Goal: Information Seeking & Learning: Learn about a topic

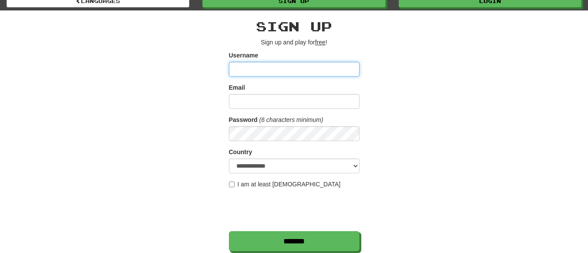
scroll to position [20, 0]
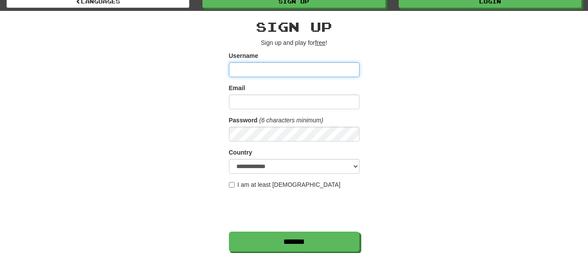
click at [274, 66] on input "Username" at bounding box center [294, 69] width 131 height 15
type input "**********"
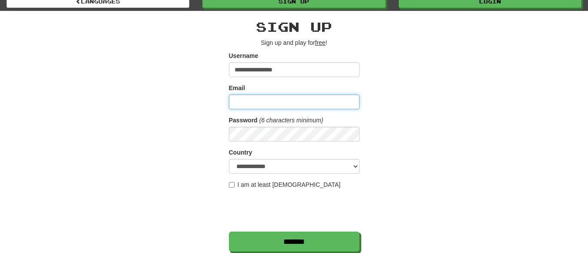
click at [275, 101] on input "Email" at bounding box center [294, 101] width 131 height 15
type input "**********"
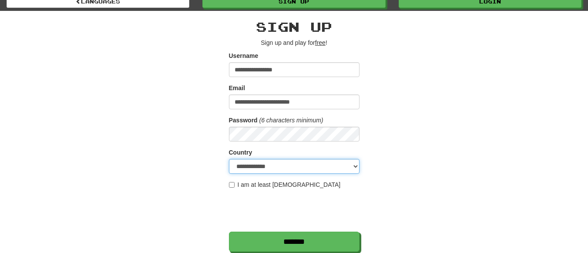
select select "**"
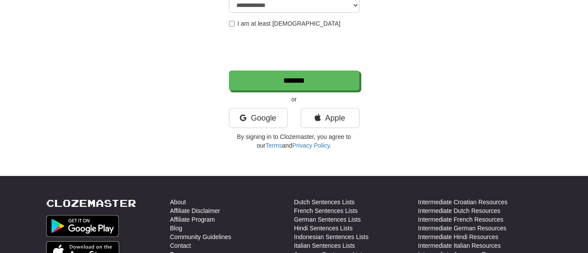
scroll to position [182, 0]
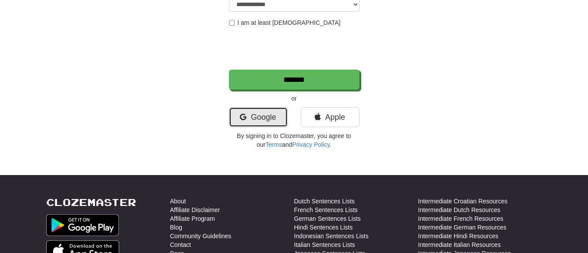
click at [264, 114] on link "Google" at bounding box center [258, 117] width 59 height 20
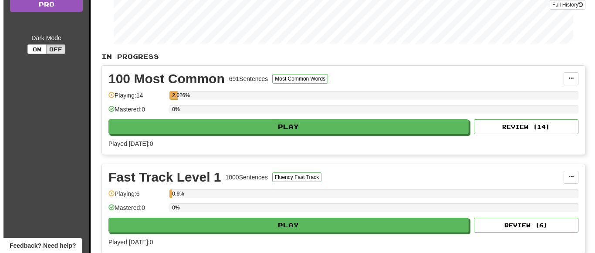
scroll to position [136, 0]
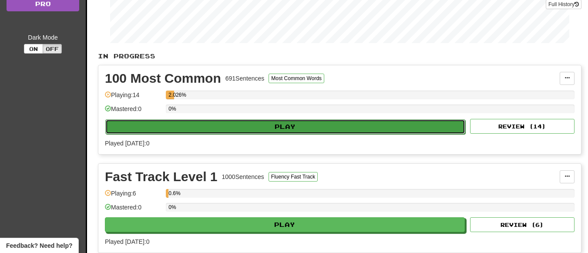
click at [283, 123] on button "Play" at bounding box center [285, 126] width 360 height 15
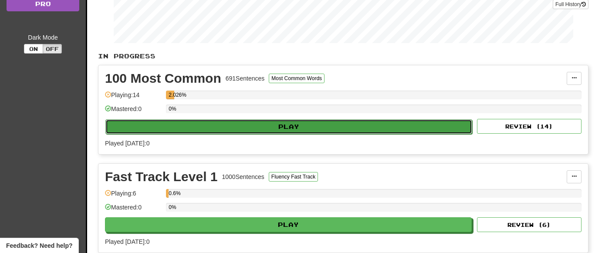
select select "**"
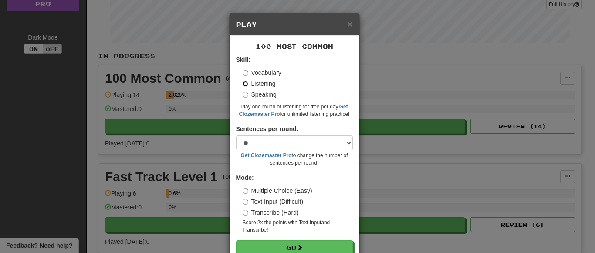
scroll to position [22, 0]
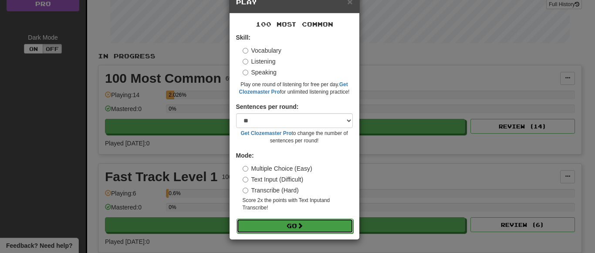
click at [290, 229] on button "Go" at bounding box center [294, 226] width 117 height 15
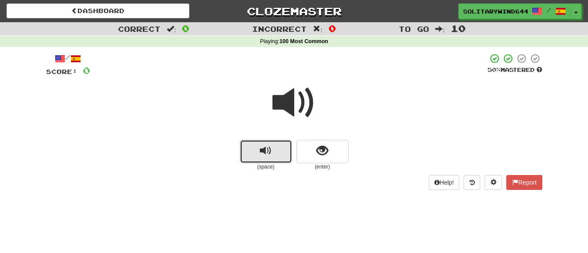
click at [269, 148] on span "replay audio" at bounding box center [266, 151] width 12 height 12
click at [275, 155] on button "replay audio" at bounding box center [266, 152] width 52 height 24
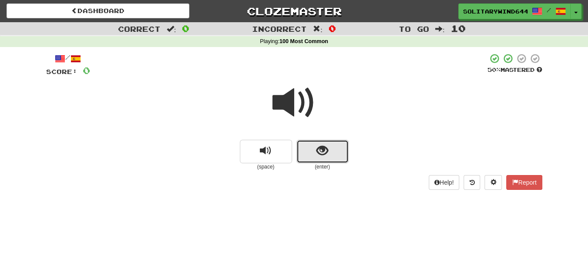
click at [329, 152] on button "show sentence" at bounding box center [322, 152] width 52 height 24
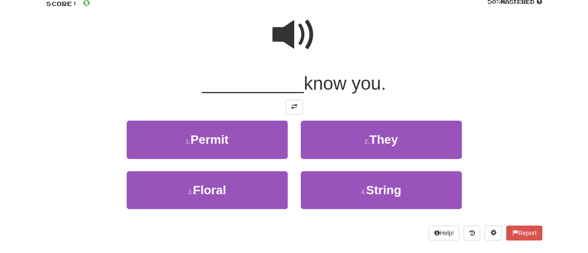
scroll to position [68, 0]
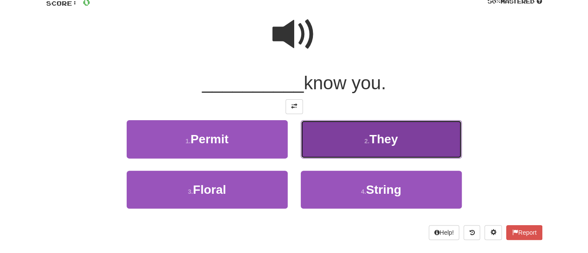
click at [405, 134] on button "2 . They" at bounding box center [381, 139] width 161 height 38
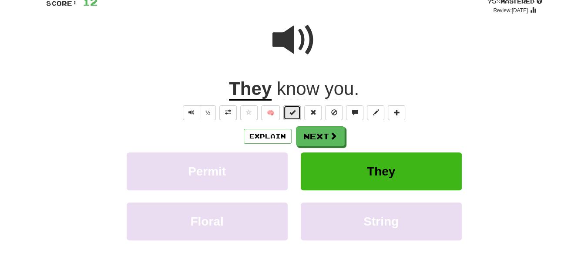
click at [293, 113] on span at bounding box center [292, 112] width 6 height 6
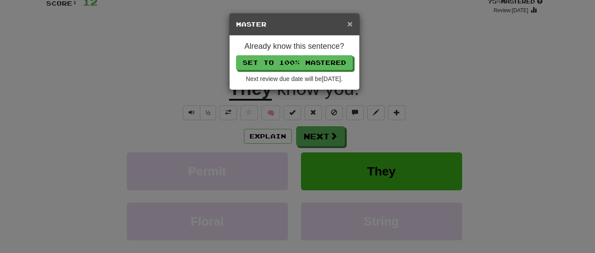
click at [348, 24] on span "×" at bounding box center [349, 24] width 5 height 10
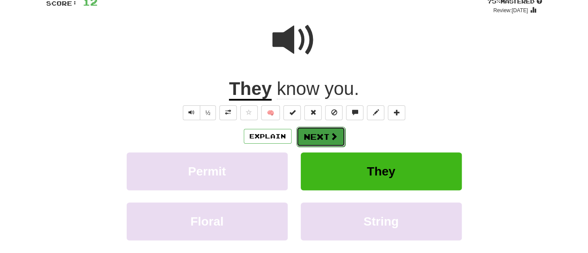
click at [326, 132] on button "Next" at bounding box center [320, 137] width 49 height 20
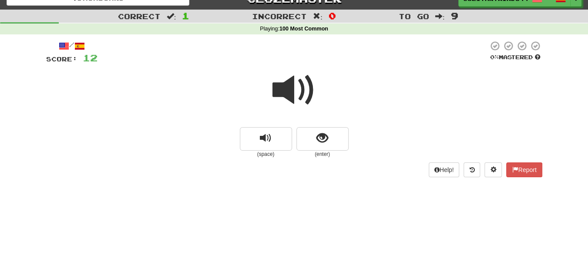
scroll to position [11, 0]
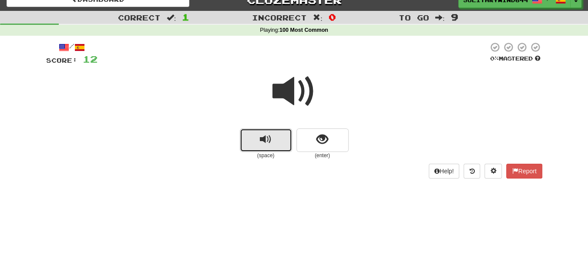
click at [278, 136] on button "replay audio" at bounding box center [266, 140] width 52 height 24
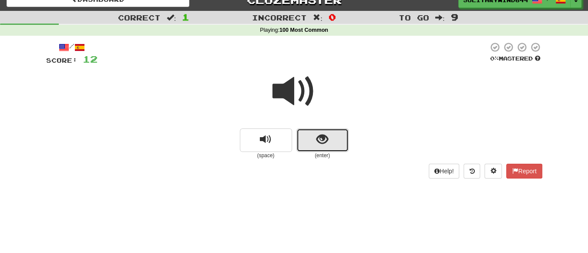
click at [330, 141] on button "show sentence" at bounding box center [322, 140] width 52 height 24
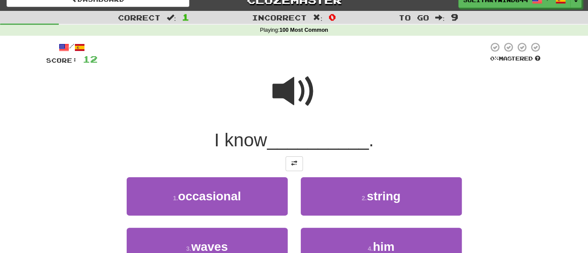
scroll to position [35, 0]
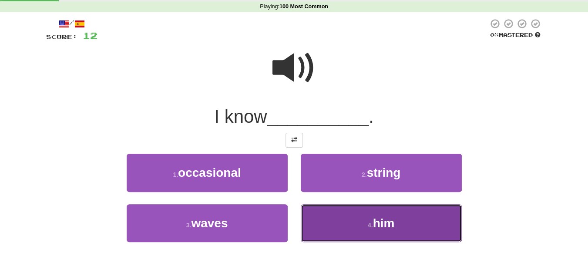
click at [404, 216] on button "4 . him" at bounding box center [381, 223] width 161 height 38
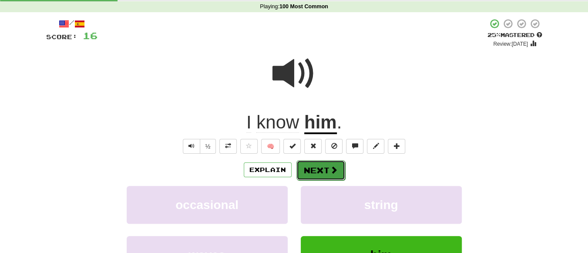
click at [323, 172] on button "Next" at bounding box center [320, 170] width 49 height 20
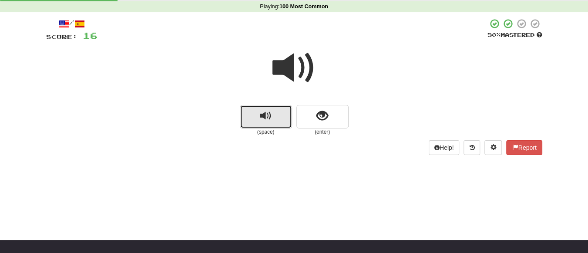
click at [268, 117] on span "replay audio" at bounding box center [266, 116] width 12 height 12
click at [277, 113] on button "replay audio" at bounding box center [266, 117] width 52 height 24
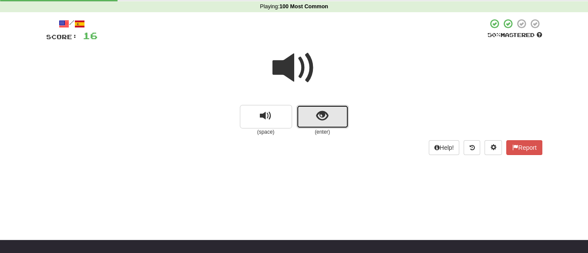
click at [332, 123] on button "show sentence" at bounding box center [322, 117] width 52 height 24
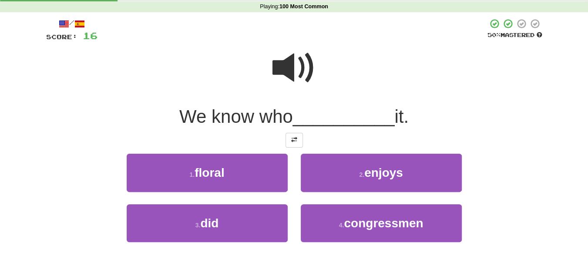
scroll to position [73, 0]
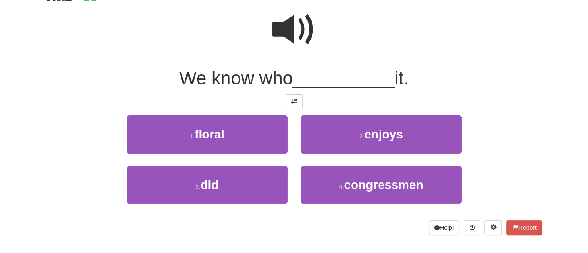
click at [291, 25] on span at bounding box center [295, 30] width 44 height 44
click at [293, 27] on span at bounding box center [295, 30] width 44 height 44
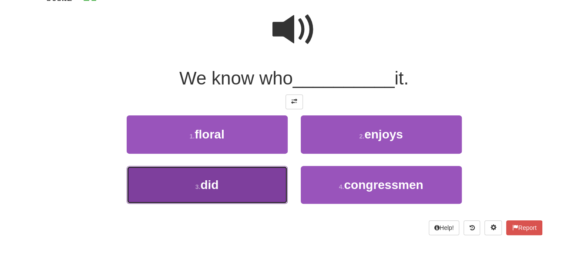
click at [192, 188] on button "3 . did" at bounding box center [207, 185] width 161 height 38
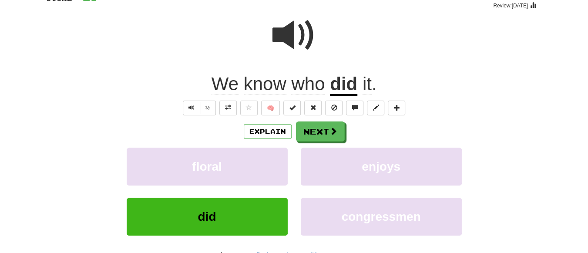
click at [292, 39] on span at bounding box center [295, 35] width 44 height 44
click at [208, 108] on button "½" at bounding box center [208, 108] width 17 height 15
click at [284, 35] on span at bounding box center [295, 35] width 44 height 44
click at [208, 106] on button "½" at bounding box center [208, 108] width 17 height 15
click at [299, 32] on span at bounding box center [295, 35] width 44 height 44
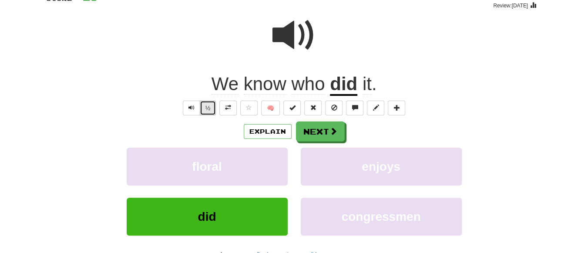
click at [210, 111] on button "½" at bounding box center [208, 108] width 17 height 15
click at [202, 123] on div "Explain Next" at bounding box center [294, 131] width 496 height 20
click at [209, 107] on button "½" at bounding box center [208, 108] width 17 height 15
click at [211, 110] on button "½" at bounding box center [208, 108] width 17 height 15
click at [326, 128] on button "Next" at bounding box center [320, 132] width 49 height 20
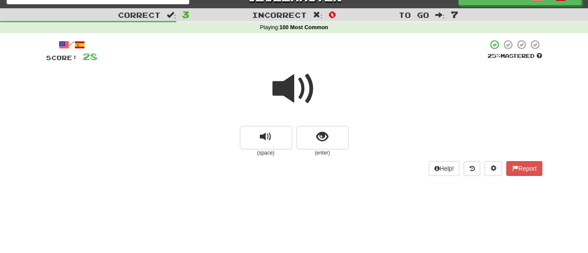
scroll to position [0, 0]
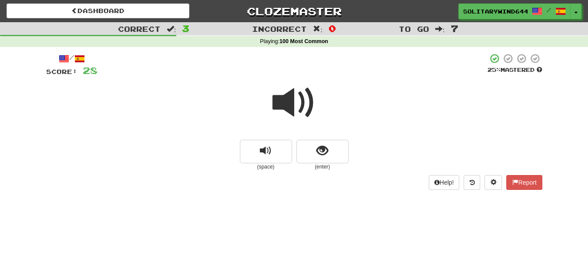
click at [297, 104] on span at bounding box center [295, 103] width 44 height 44
click at [334, 155] on button "show sentence" at bounding box center [322, 152] width 52 height 24
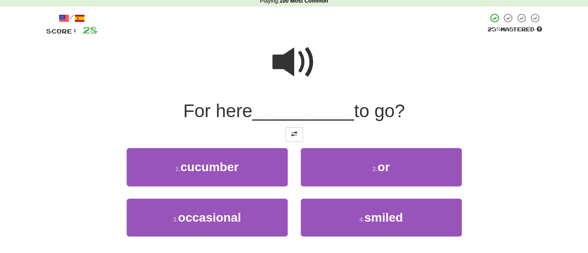
scroll to position [41, 0]
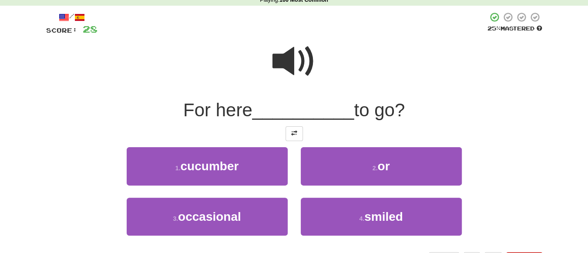
click at [290, 72] on span at bounding box center [295, 62] width 44 height 44
click at [293, 59] on span at bounding box center [295, 62] width 44 height 44
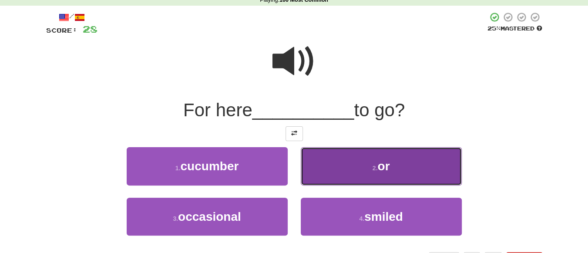
click at [332, 159] on button "2 . or" at bounding box center [381, 166] width 161 height 38
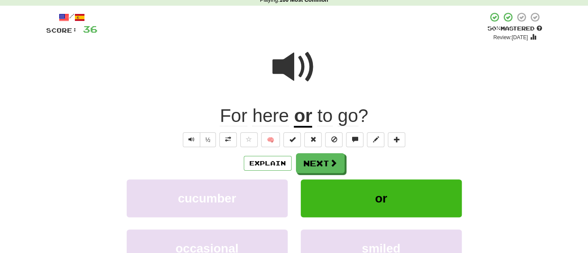
click at [288, 70] on span at bounding box center [295, 67] width 44 height 44
click at [206, 138] on button "½" at bounding box center [208, 139] width 17 height 15
click at [212, 135] on button "½" at bounding box center [208, 139] width 17 height 15
click at [193, 137] on span "Text-to-speech controls" at bounding box center [191, 139] width 6 height 6
click at [325, 157] on button "Next" at bounding box center [320, 164] width 49 height 20
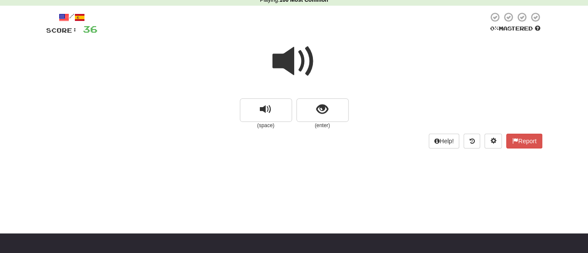
click at [297, 53] on span at bounding box center [295, 62] width 44 height 44
click at [282, 61] on span at bounding box center [295, 62] width 44 height 44
click at [318, 108] on span "show sentence" at bounding box center [322, 110] width 12 height 12
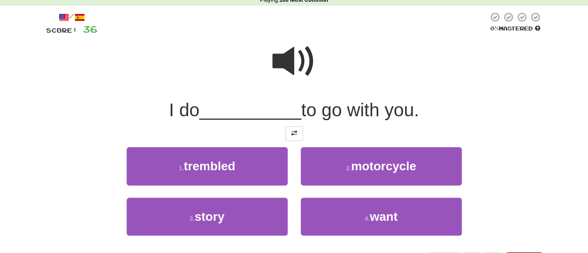
drag, startPoint x: 175, startPoint y: 112, endPoint x: 202, endPoint y: 112, distance: 26.1
click at [202, 112] on div "I do __________ to go with you." at bounding box center [294, 110] width 496 height 24
click at [234, 117] on span "__________" at bounding box center [250, 110] width 102 height 20
drag, startPoint x: 176, startPoint y: 113, endPoint x: 193, endPoint y: 113, distance: 17.0
click at [193, 113] on span "I do" at bounding box center [184, 110] width 30 height 20
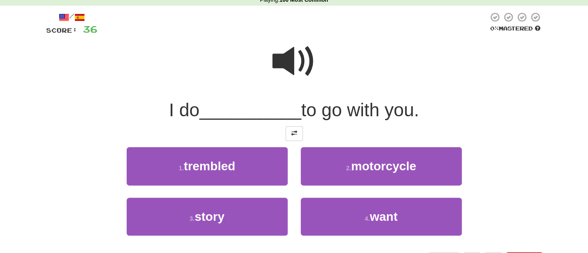
click at [191, 35] on div at bounding box center [293, 24] width 391 height 24
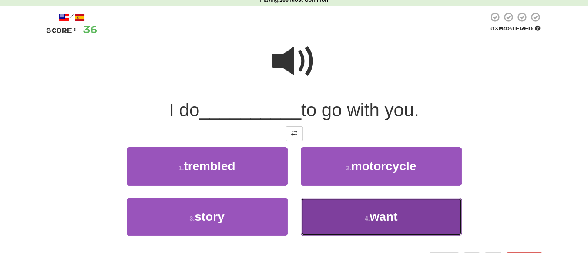
click at [351, 219] on button "4 . want" at bounding box center [381, 217] width 161 height 38
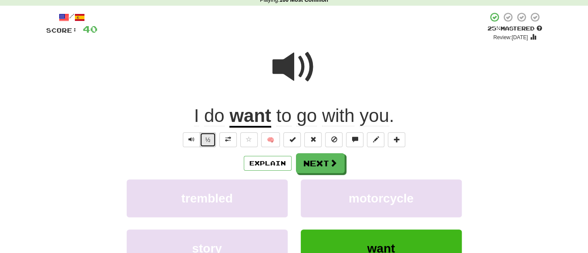
click at [211, 137] on button "½" at bounding box center [208, 139] width 17 height 15
click at [209, 138] on button "½" at bounding box center [208, 139] width 17 height 15
click at [208, 157] on div "Explain Next" at bounding box center [294, 163] width 496 height 20
drag, startPoint x: 205, startPoint y: 118, endPoint x: 182, endPoint y: 119, distance: 23.9
click at [182, 119] on div "I do want to go with you ." at bounding box center [294, 116] width 496 height 24
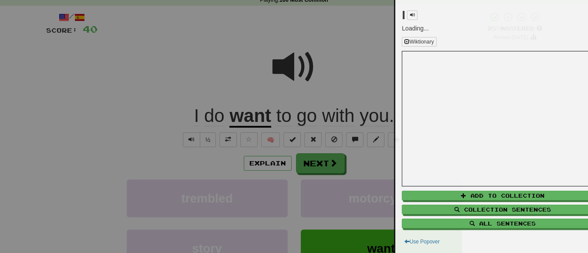
click at [182, 119] on div at bounding box center [294, 126] width 588 height 253
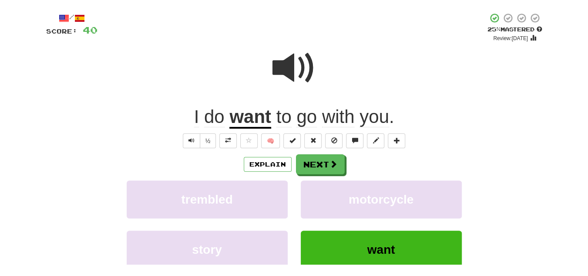
scroll to position [52, 0]
